Goal: Find specific page/section: Find specific page/section

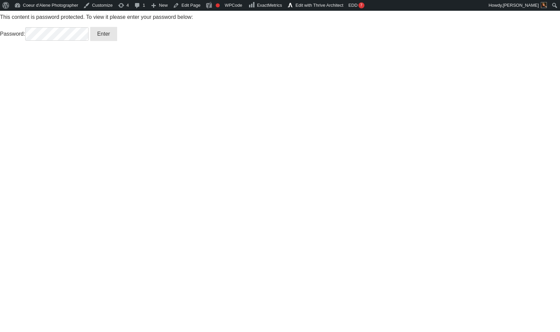
click at [90, 27] on input "Enter" at bounding box center [103, 34] width 27 height 14
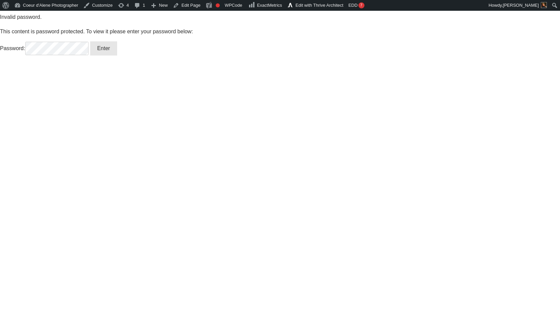
click at [112, 46] on input "Enter" at bounding box center [103, 48] width 27 height 14
click at [107, 52] on input "Enter" at bounding box center [103, 48] width 27 height 14
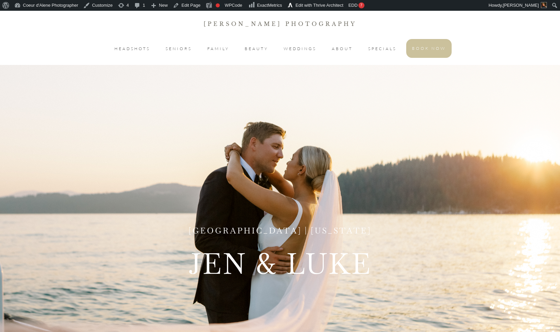
click at [455, 150] on div "Hill's Resort | IDaho Jen & Luke" at bounding box center [280, 251] width 404 height 332
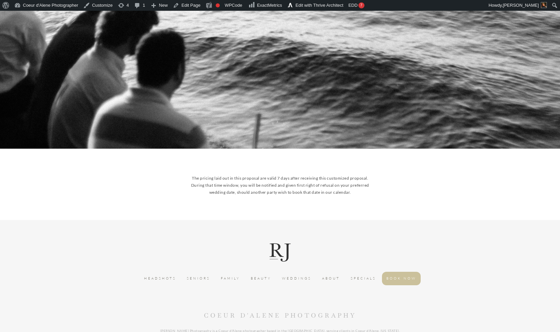
scroll to position [2141, 0]
